Goal: Task Accomplishment & Management: Manage account settings

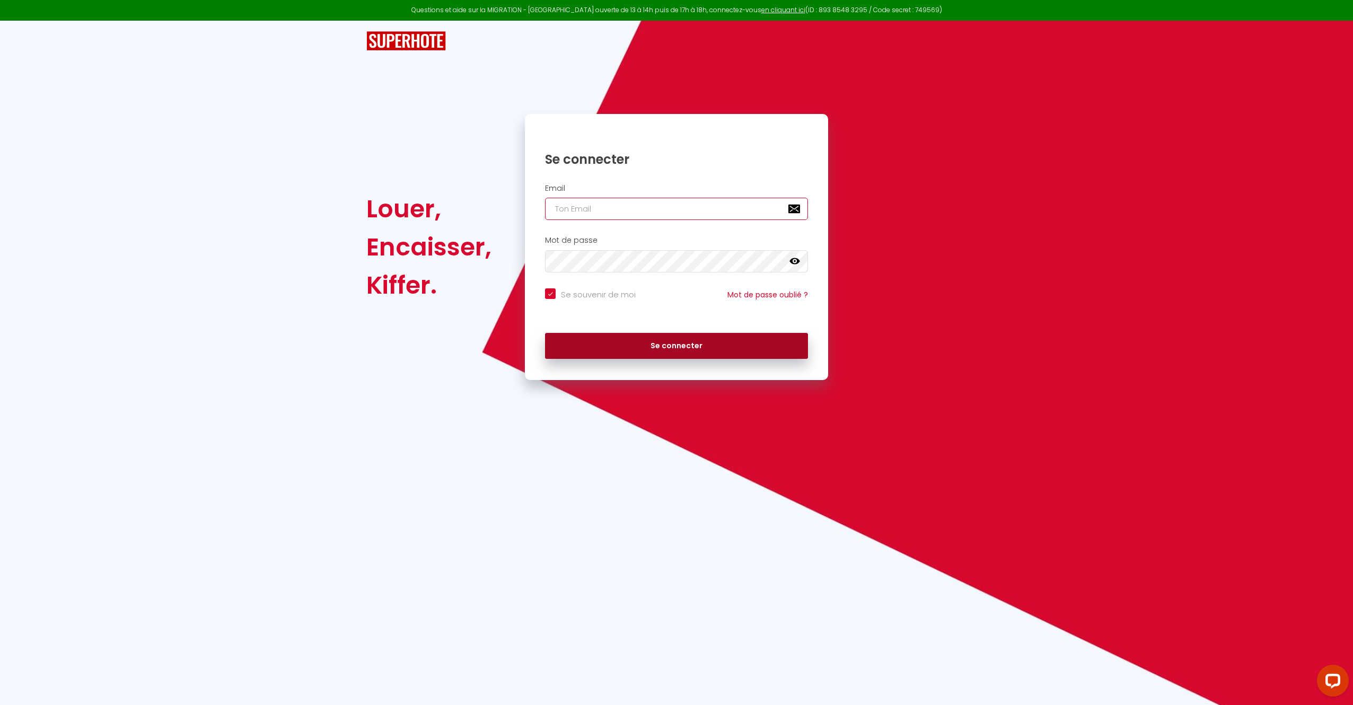
type input "[EMAIL_ADDRESS][DOMAIN_NAME]"
click at [673, 338] on button "Se connecter" at bounding box center [676, 346] width 263 height 27
checkbox input "true"
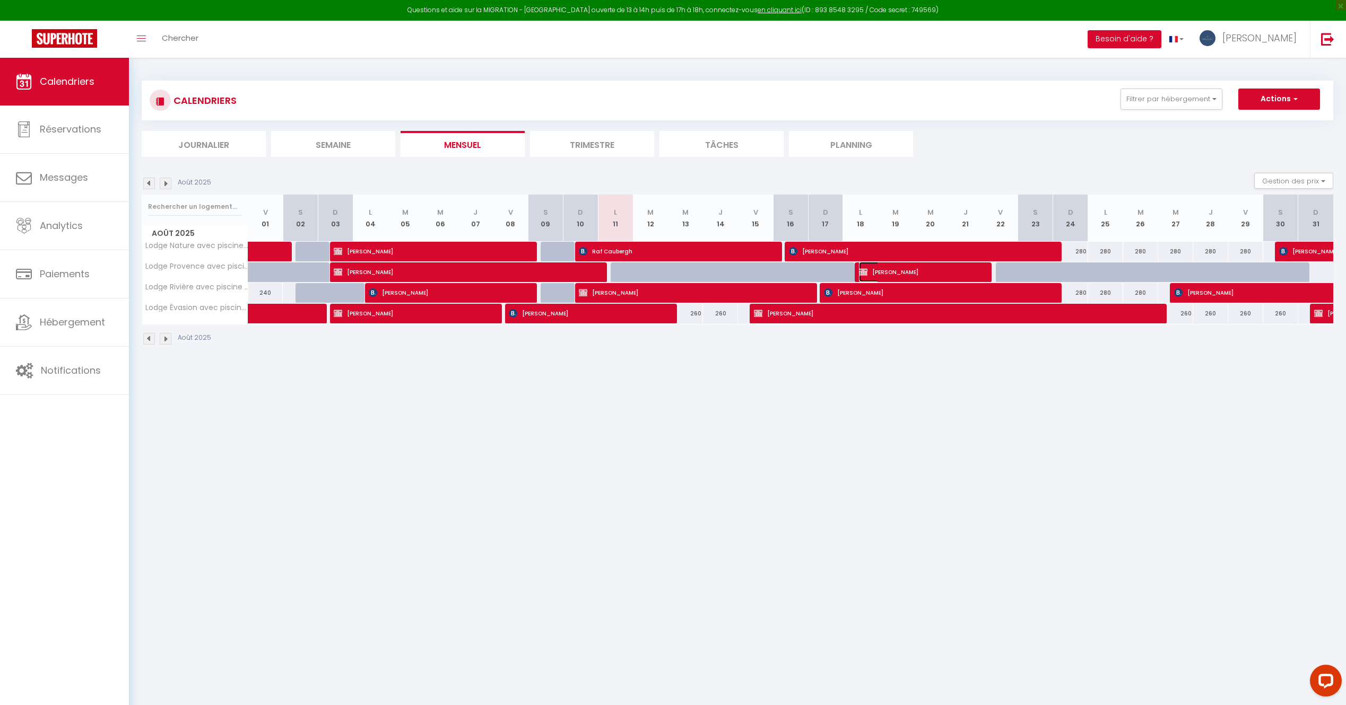
click at [673, 275] on span "[PERSON_NAME]" at bounding box center [917, 272] width 117 height 20
select select "OK"
select select "0"
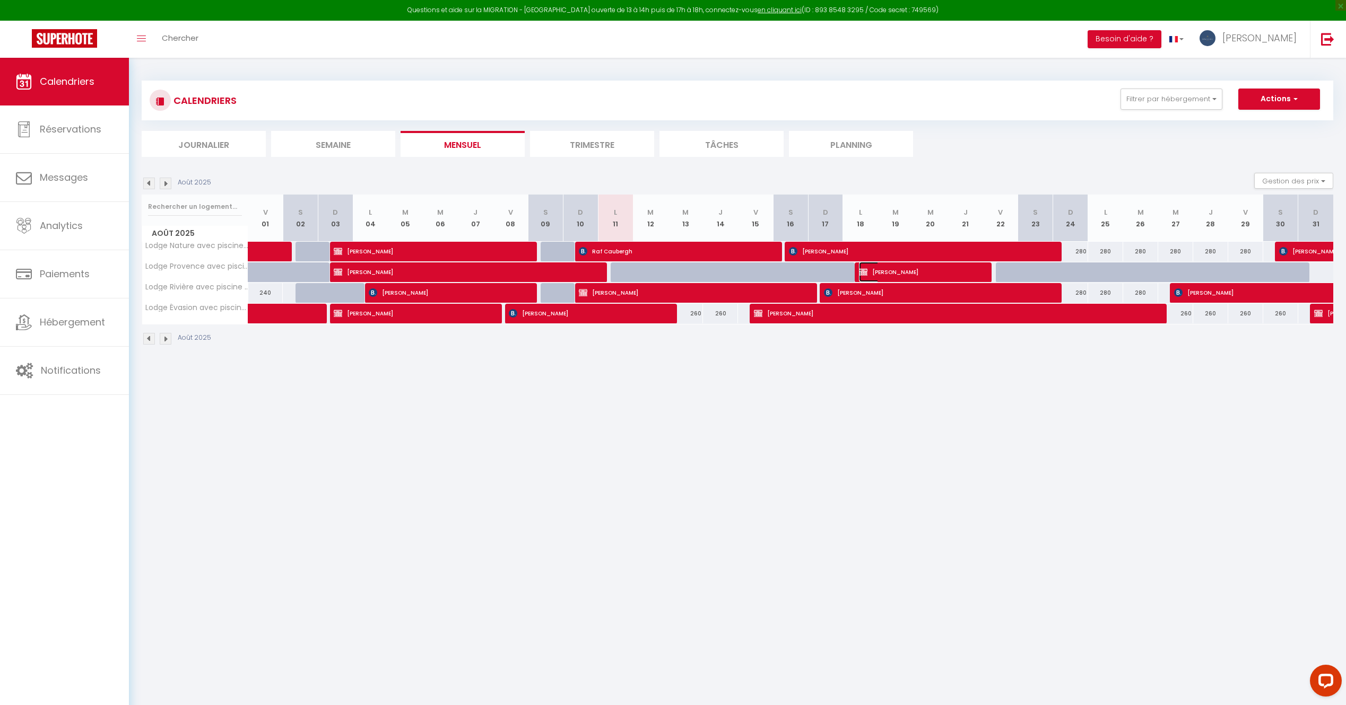
select select "1"
select select
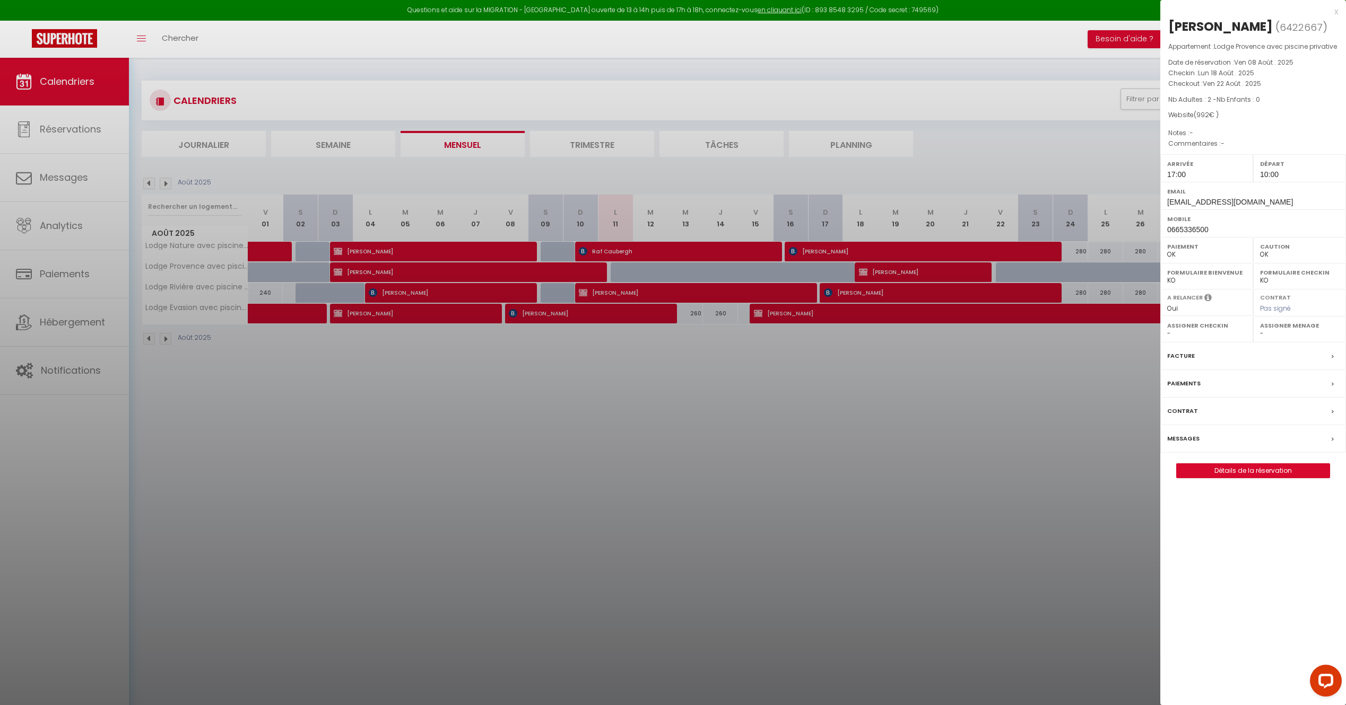
click at [673, 438] on label "Messages" at bounding box center [1183, 438] width 32 height 11
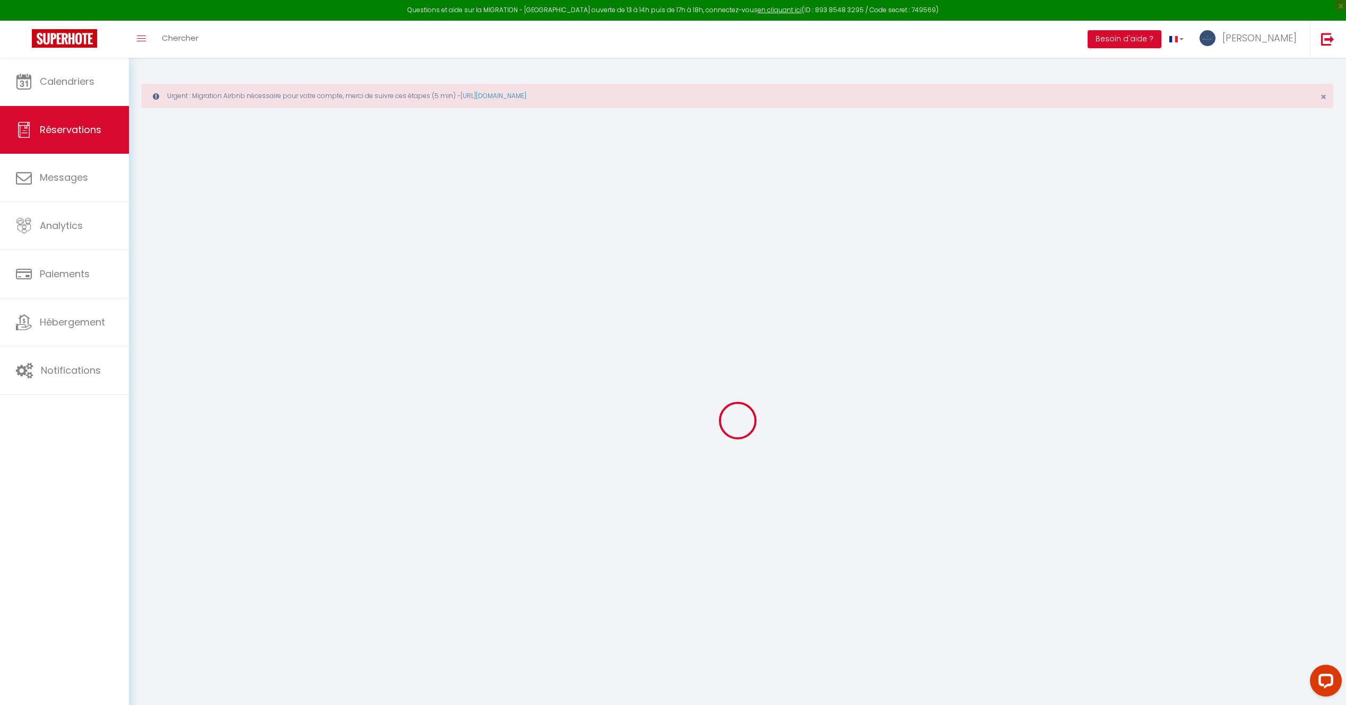
select select
checkbox input "false"
